Goal: Use online tool/utility: Utilize a website feature to perform a specific function

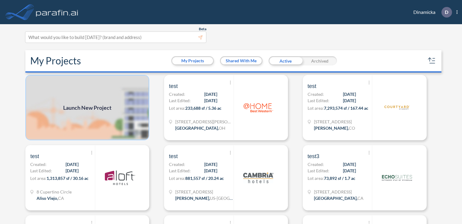
click at [127, 95] on img at bounding box center [87, 107] width 124 height 65
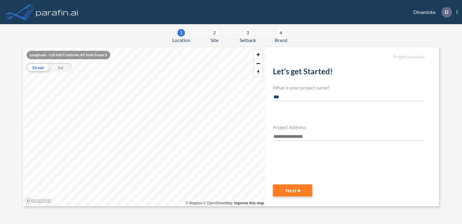
type input "***"
click at [287, 126] on h4 "Project Address" at bounding box center [348, 127] width 151 height 6
click at [287, 138] on input "text" at bounding box center [348, 137] width 151 height 8
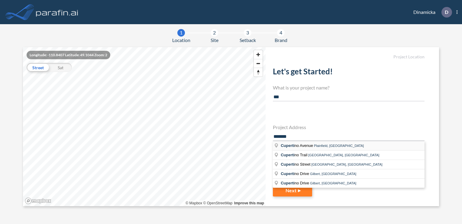
click at [317, 145] on span "Plainfield, [GEOGRAPHIC_DATA]" at bounding box center [339, 146] width 50 height 4
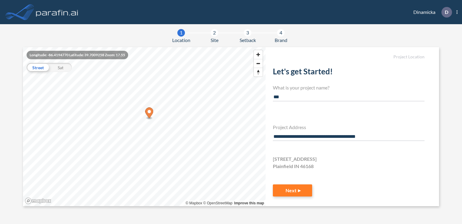
type input "**********"
click at [292, 185] on button "Next" at bounding box center [292, 190] width 39 height 12
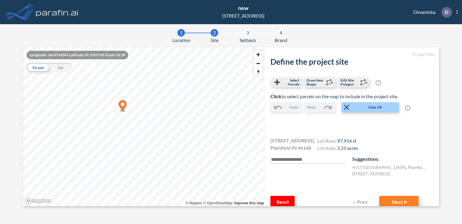
click at [400, 197] on button "Next" at bounding box center [398, 202] width 39 height 12
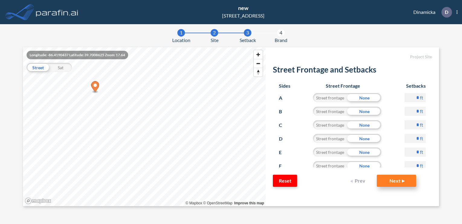
click at [401, 181] on button "Next" at bounding box center [396, 181] width 39 height 12
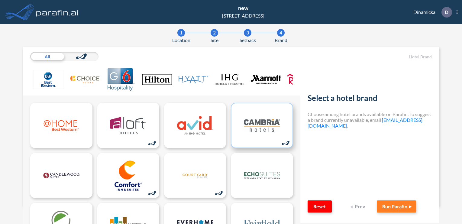
click at [256, 137] on img at bounding box center [262, 125] width 36 height 30
click at [391, 209] on button "Run Parafin" at bounding box center [396, 206] width 39 height 12
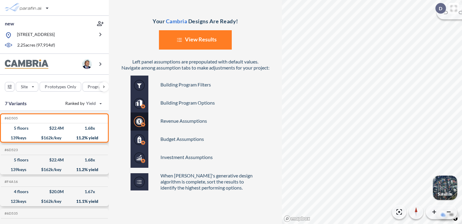
click at [219, 43] on button "List Created with Sketch. View Results" at bounding box center [195, 39] width 73 height 19
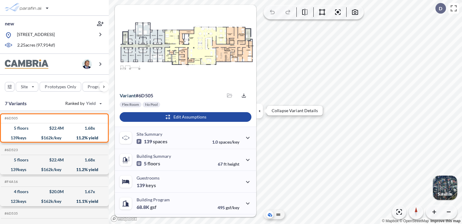
click at [257, 112] on icon "button" at bounding box center [259, 111] width 7 height 7
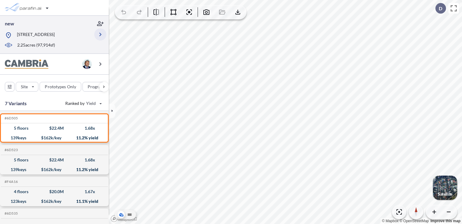
click at [103, 37] on icon "button" at bounding box center [100, 34] width 7 height 7
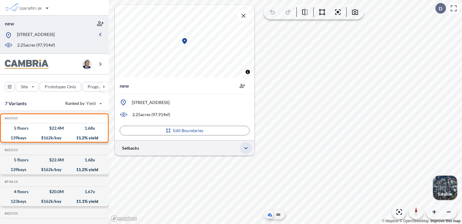
click at [242, 150] on button "button" at bounding box center [246, 148] width 12 height 12
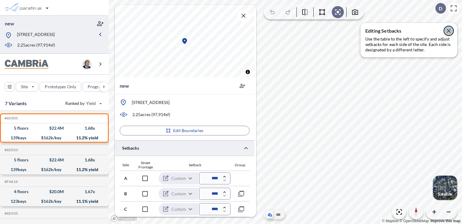
click at [449, 31] on icon "button" at bounding box center [448, 30] width 7 height 7
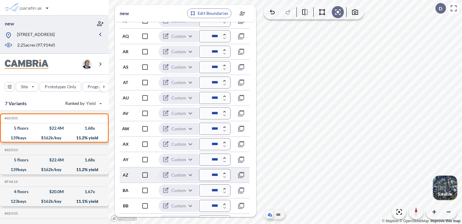
scroll to position [1033, 0]
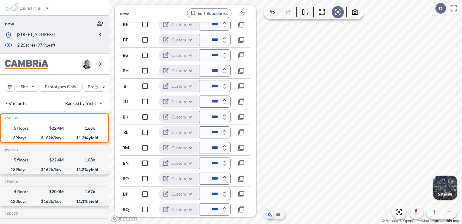
click at [444, 186] on div "button" at bounding box center [445, 187] width 24 height 24
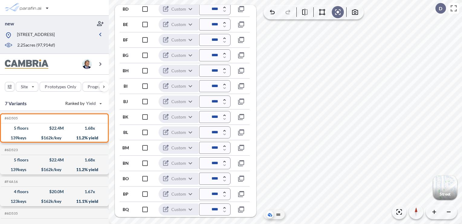
scroll to position [0, 0]
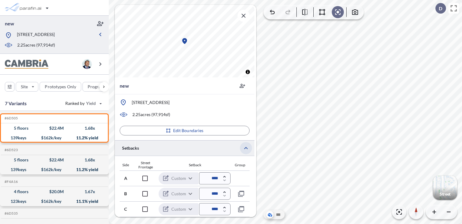
click at [246, 148] on icon "button" at bounding box center [245, 147] width 7 height 7
